Goal: Information Seeking & Learning: Learn about a topic

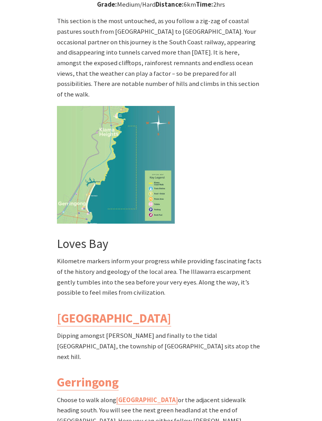
scroll to position [2206, 0]
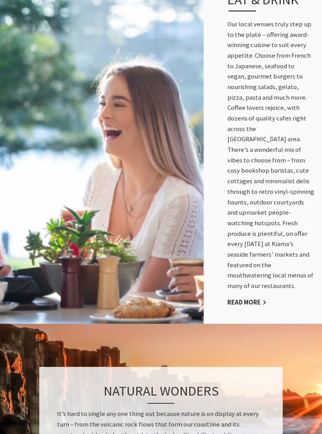
scroll to position [439, 0]
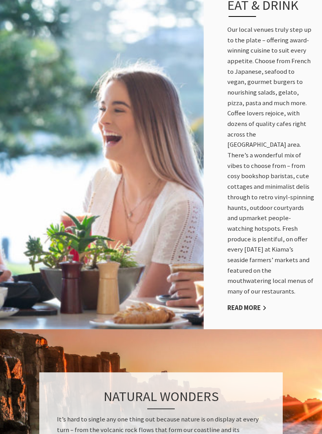
click at [268, 286] on div "Eat & Drink Our local venues truly step up to the plate – offering award-winnin…" at bounding box center [270, 155] width 102 height 348
click at [261, 304] on link "Read More" at bounding box center [246, 308] width 39 height 9
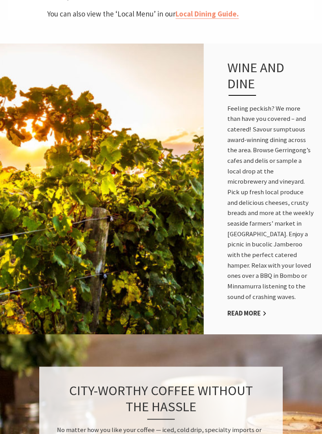
scroll to position [442, 0]
click at [266, 309] on link "Read More" at bounding box center [246, 313] width 39 height 9
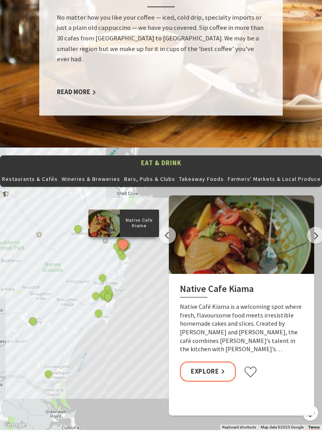
scroll to position [854, 0]
click at [226, 361] on link "Explore" at bounding box center [208, 371] width 56 height 21
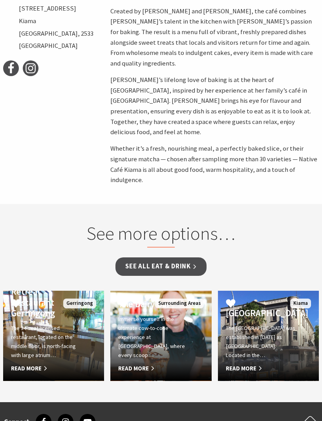
scroll to position [406, 0]
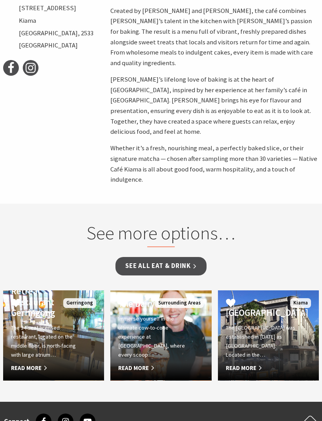
click at [157, 363] on span "Read More" at bounding box center [153, 367] width 70 height 9
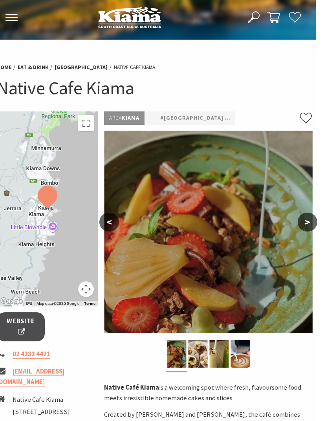
scroll to position [0, 2]
